Goal: Task Accomplishment & Management: Complete application form

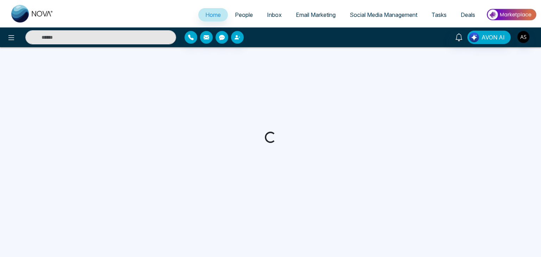
select select "*"
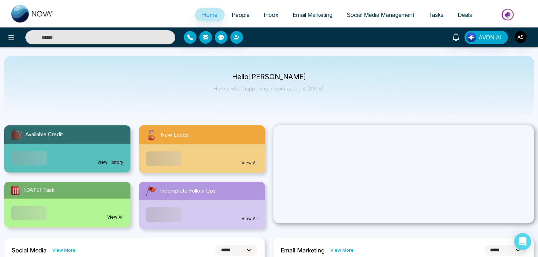
click at [240, 18] on span "People" at bounding box center [241, 14] width 18 height 7
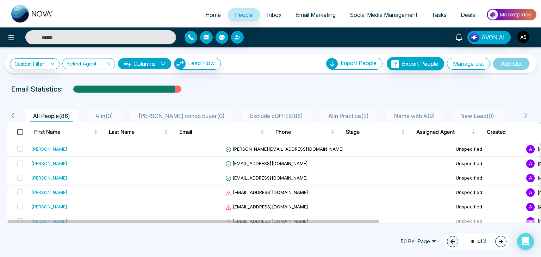
click at [20, 132] on span at bounding box center [20, 132] width 6 height 6
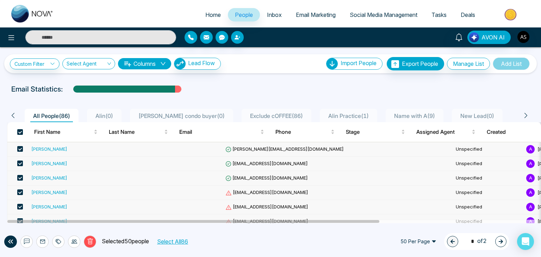
click at [173, 241] on button "Select All 86" at bounding box center [172, 241] width 36 height 9
click at [86, 240] on button "Delete" at bounding box center [90, 242] width 12 height 12
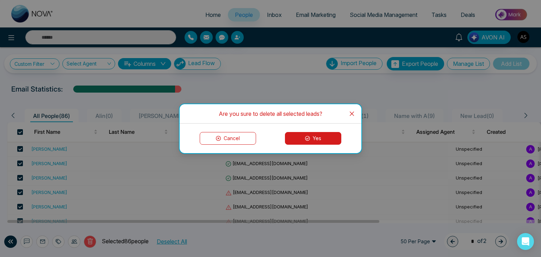
click at [302, 139] on button "Yes" at bounding box center [313, 138] width 56 height 13
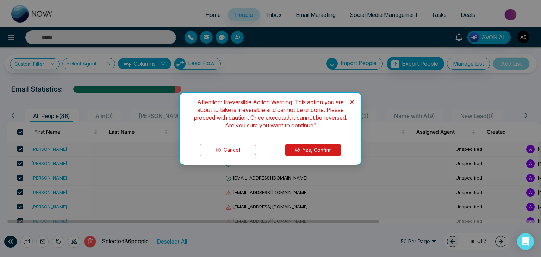
click at [237, 148] on button "Cancel" at bounding box center [228, 150] width 56 height 13
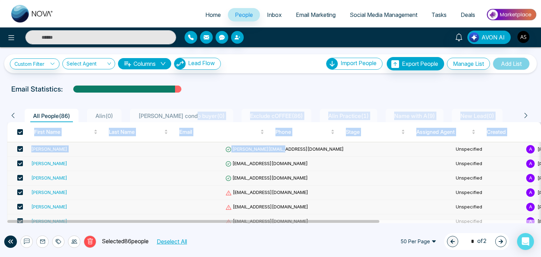
drag, startPoint x: 237, startPoint y: 148, endPoint x: 195, endPoint y: 109, distance: 57.1
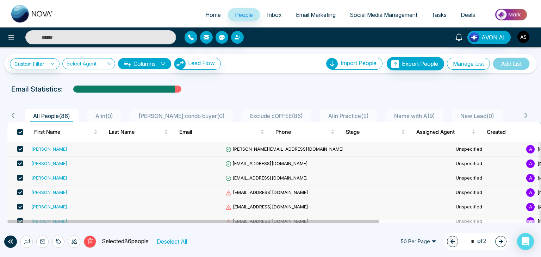
click at [242, 86] on div "Email Statistics:" at bounding box center [270, 89] width 519 height 11
click at [20, 191] on span at bounding box center [20, 193] width 6 height 6
click at [19, 206] on span at bounding box center [20, 207] width 6 height 6
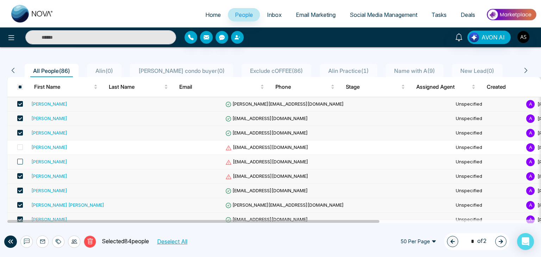
scroll to position [46, 0]
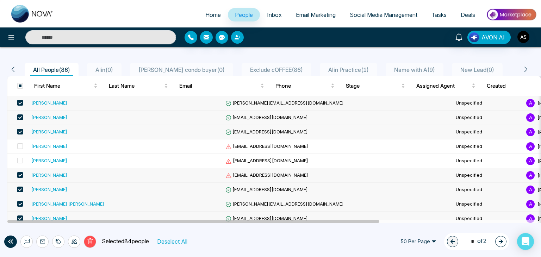
click at [21, 173] on span at bounding box center [20, 175] width 6 height 6
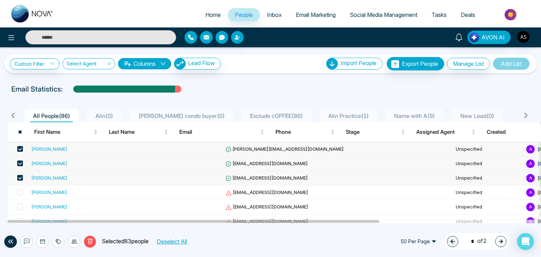
scroll to position [1, 0]
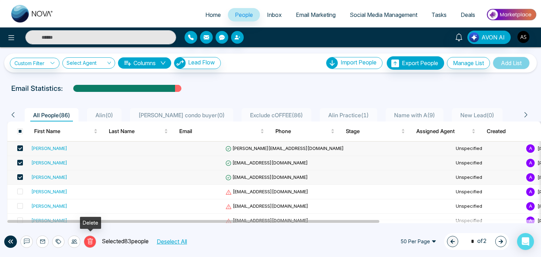
click at [92, 243] on icon at bounding box center [90, 242] width 6 height 6
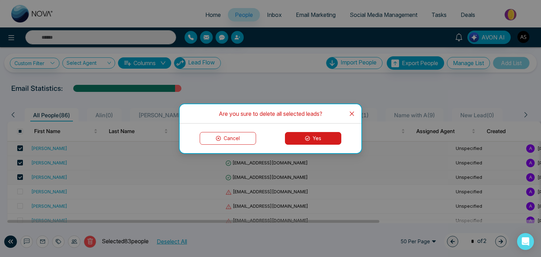
click at [317, 135] on button "Yes" at bounding box center [313, 138] width 56 height 13
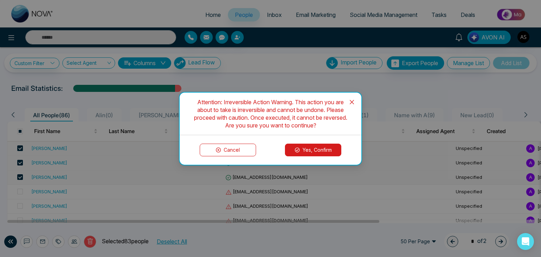
click at [313, 150] on button "Yes, Confirm" at bounding box center [313, 150] width 56 height 13
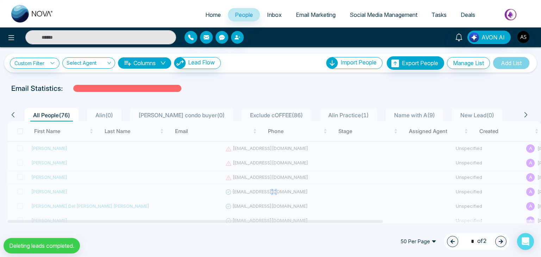
scroll to position [0, 0]
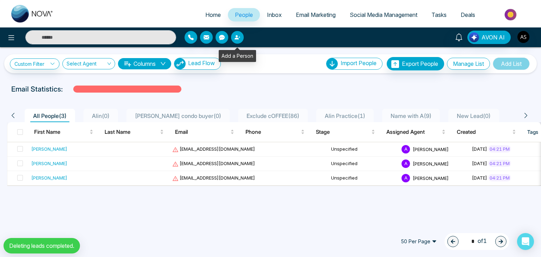
click at [235, 37] on icon "button" at bounding box center [238, 38] width 6 height 6
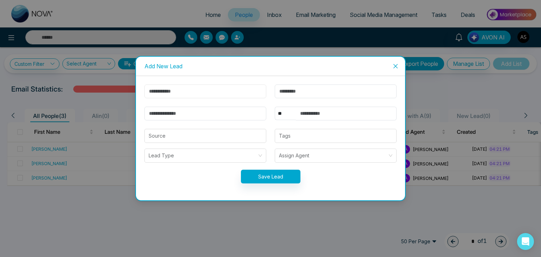
click at [208, 90] on input "text" at bounding box center [206, 92] width 122 height 14
type input "****"
click at [302, 91] on input "text" at bounding box center [336, 92] width 122 height 14
type input "****"
click at [253, 117] on input "email" at bounding box center [206, 114] width 122 height 14
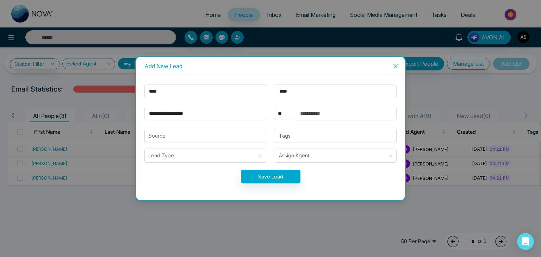
type input "**********"
click at [300, 114] on input "text" at bounding box center [346, 114] width 101 height 14
type input "**********"
click at [282, 178] on button "Save Lead" at bounding box center [271, 177] width 60 height 14
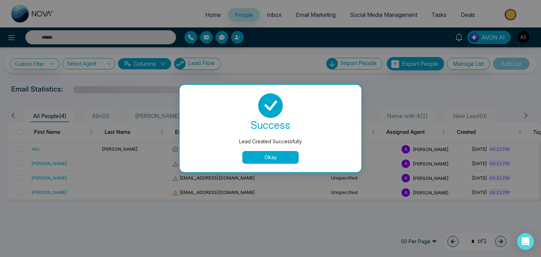
click at [275, 156] on button "Okay" at bounding box center [271, 157] width 56 height 13
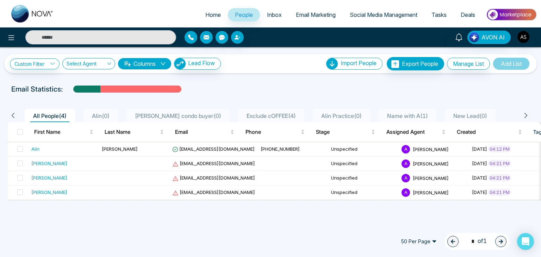
click at [207, 11] on link "Home" at bounding box center [213, 14] width 30 height 13
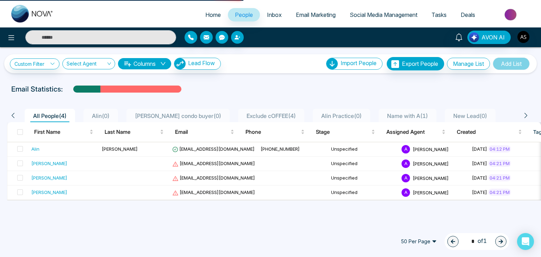
select select "*"
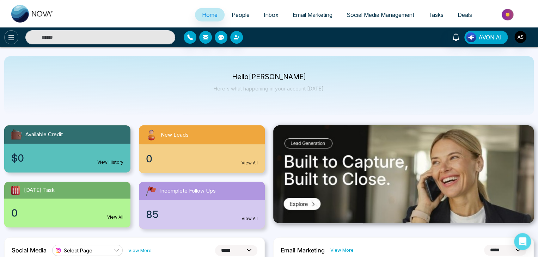
click at [11, 36] on icon at bounding box center [11, 37] width 6 height 5
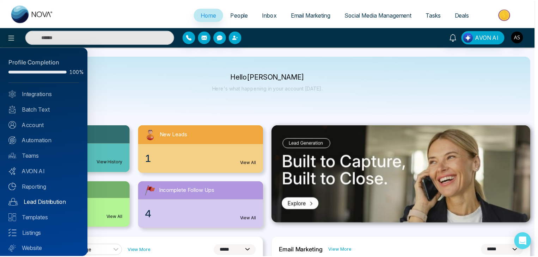
scroll to position [20, 0]
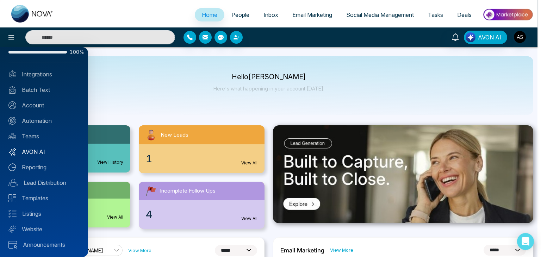
click at [60, 153] on link "AVON AI" at bounding box center [43, 152] width 71 height 8
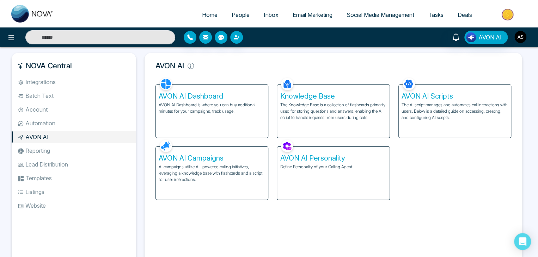
click at [522, 37] on img "button" at bounding box center [520, 37] width 12 height 12
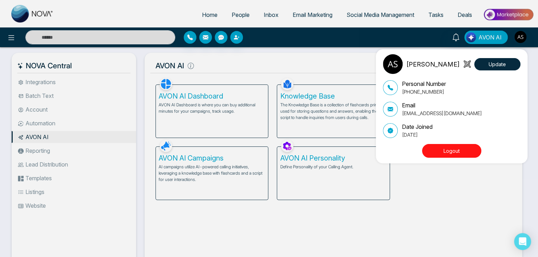
click at [454, 150] on button "Logout" at bounding box center [451, 151] width 59 height 14
